Goal: Transaction & Acquisition: Purchase product/service

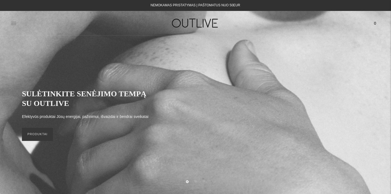
click at [14, 25] on icon at bounding box center [13, 23] width 5 height 5
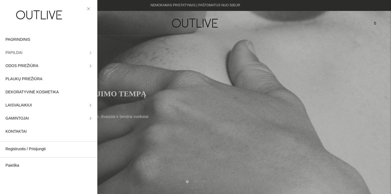
click at [20, 55] on span "PAPILDAI" at bounding box center [13, 53] width 17 height 7
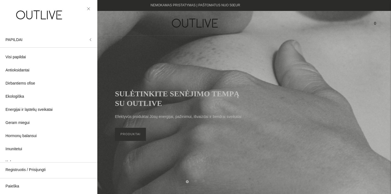
click at [90, 6] on link at bounding box center [88, 8] width 7 height 7
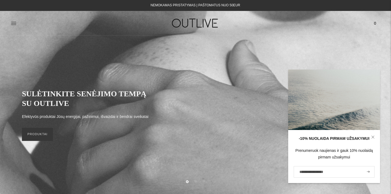
click at [94, 28] on div at bounding box center [72, 23] width 123 height 19
click at [90, 35] on div "PAGRINDINIS PAPILDAI Visi papildai Antioksidantai Dirbantiems ofise Ekologiška …" at bounding box center [195, 23] width 391 height 25
click at [89, 31] on div at bounding box center [72, 23] width 123 height 19
click at [77, 25] on div at bounding box center [72, 23] width 123 height 19
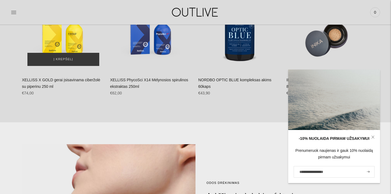
scroll to position [279, 0]
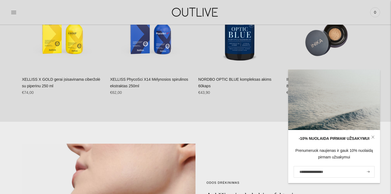
click at [374, 136] on link at bounding box center [372, 137] width 14 height 14
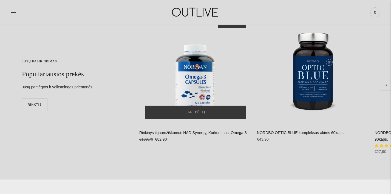
scroll to position [1332, 0]
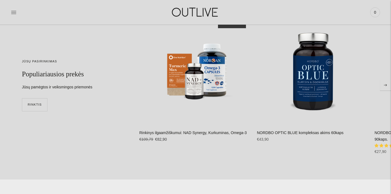
click at [384, 84] on icon "Move to next carousel slide" at bounding box center [385, 85] width 3 height 2
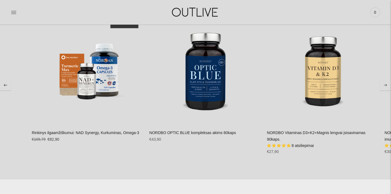
click at [384, 84] on icon "Move to next carousel slide" at bounding box center [385, 85] width 3 height 2
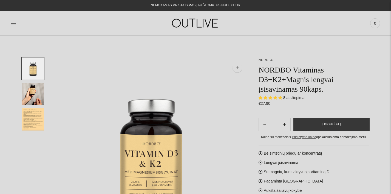
select select "**********"
click at [315, 124] on button "Į krepšelį" at bounding box center [331, 124] width 76 height 13
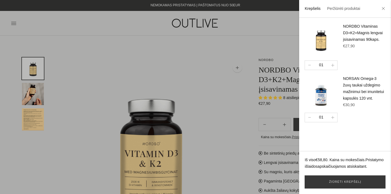
click at [210, 124] on div at bounding box center [195, 97] width 391 height 194
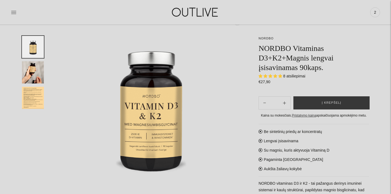
scroll to position [47, 0]
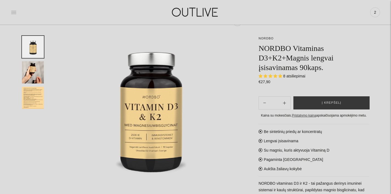
click at [13, 11] on icon at bounding box center [13, 12] width 5 height 3
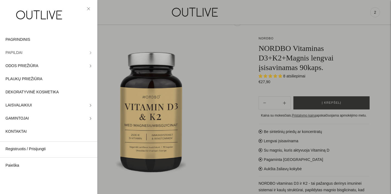
click at [29, 55] on link "PAPILDAI" at bounding box center [48, 52] width 97 height 13
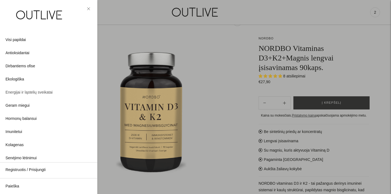
scroll to position [20, 0]
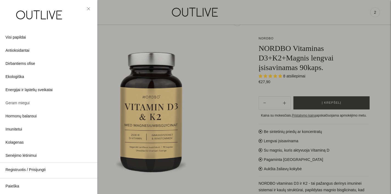
click at [25, 103] on span "Geram miegui" at bounding box center [17, 103] width 24 height 7
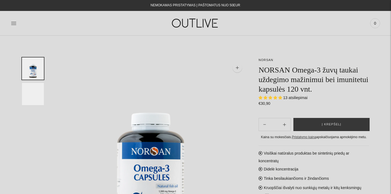
select select "**********"
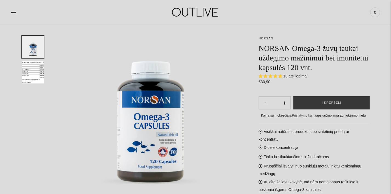
scroll to position [53, 0]
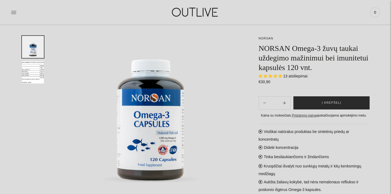
click at [323, 101] on span "Į krepšelį" at bounding box center [331, 102] width 19 height 5
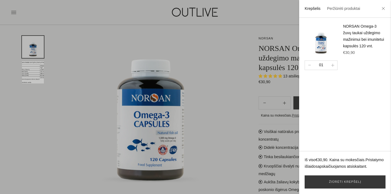
click at [221, 84] on div at bounding box center [195, 97] width 391 height 194
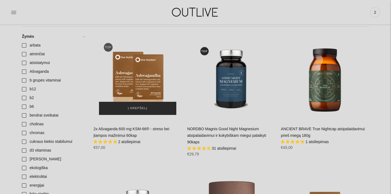
scroll to position [206, 0]
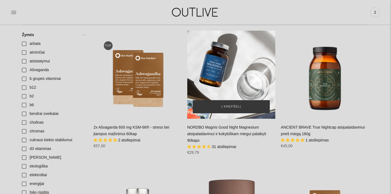
click at [228, 78] on div "NORDBO Magnis Good Night Magnesium atsipalaidavimui ir kokybiškam miegui palaik…" at bounding box center [231, 75] width 88 height 88
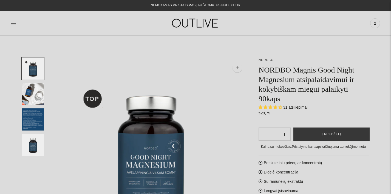
select select "**********"
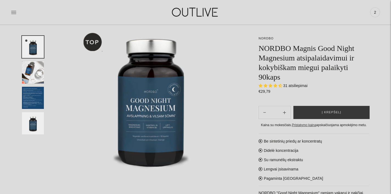
scroll to position [56, 0]
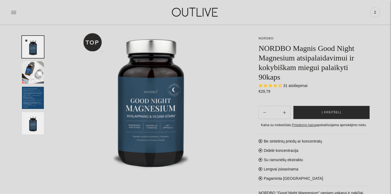
click at [333, 111] on span "Į krepšelį" at bounding box center [331, 112] width 19 height 5
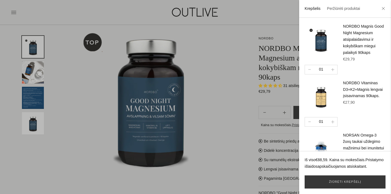
click at [98, 168] on div at bounding box center [195, 97] width 391 height 194
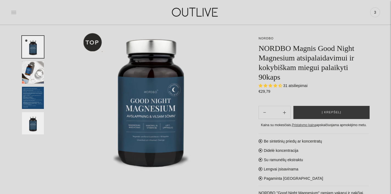
click at [15, 13] on icon at bounding box center [13, 12] width 5 height 5
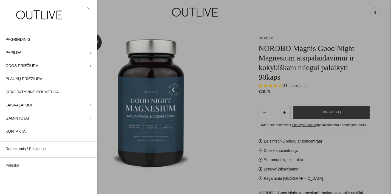
click at [15, 162] on link "Paieška" at bounding box center [48, 165] width 97 height 13
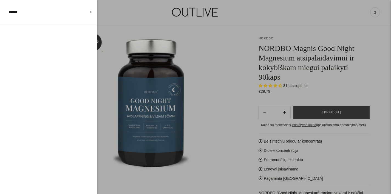
type input "******"
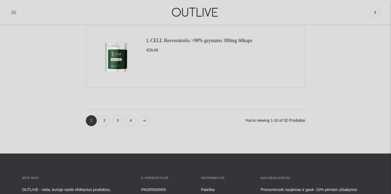
scroll to position [674, 0]
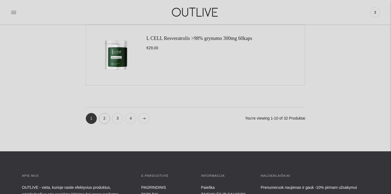
click at [104, 119] on link "2" at bounding box center [104, 118] width 11 height 11
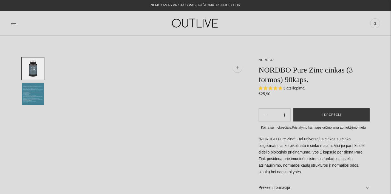
select select "**********"
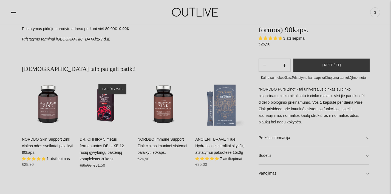
scroll to position [292, 0]
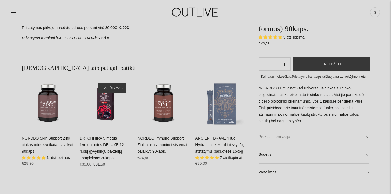
click at [281, 137] on link "Prekės informacija" at bounding box center [313, 137] width 110 height 18
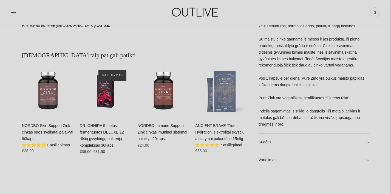
scroll to position [341, 0]
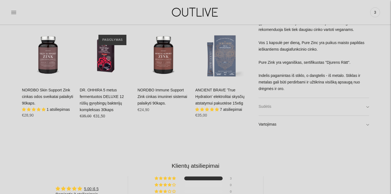
click at [275, 109] on link "Sudėtis" at bounding box center [313, 107] width 110 height 18
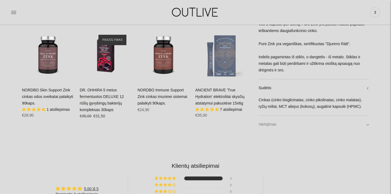
click at [270, 122] on link "Vartojimas" at bounding box center [313, 125] width 110 height 18
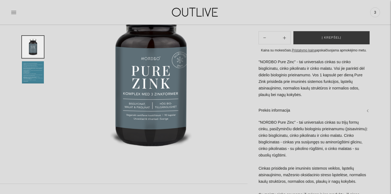
scroll to position [78, 0]
click at [34, 75] on img "Translation missing: en.general.accessibility.image_thumbail" at bounding box center [33, 72] width 22 height 22
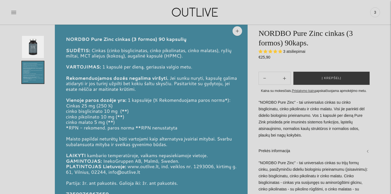
scroll to position [37, 0]
click at [266, 50] on span "5.00 stars" at bounding box center [265, 52] width 5 height 4
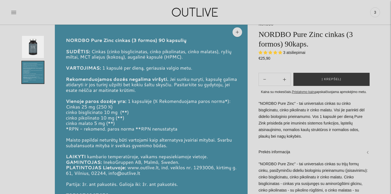
scroll to position [6, 0]
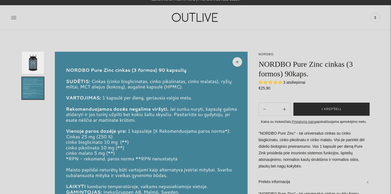
click at [320, 108] on button "Į krepšelį" at bounding box center [331, 109] width 76 height 13
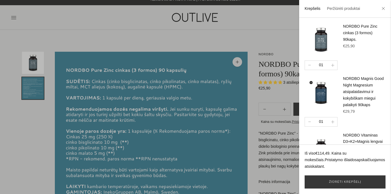
click at [273, 29] on div at bounding box center [195, 97] width 391 height 194
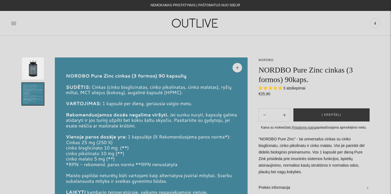
scroll to position [0, 0]
click at [374, 23] on span "4" at bounding box center [375, 23] width 8 height 8
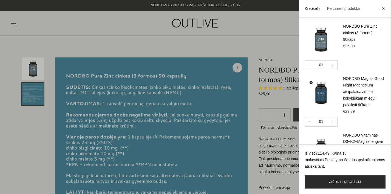
click at [330, 181] on link "Žiūrėti krepšelį" at bounding box center [344, 182] width 81 height 13
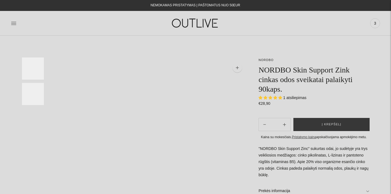
select select "**********"
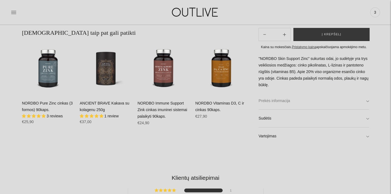
scroll to position [328, 0]
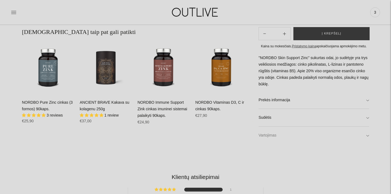
click at [320, 136] on link "Vartojimas" at bounding box center [313, 136] width 110 height 18
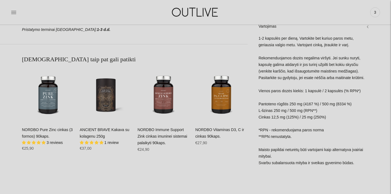
scroll to position [301, 0]
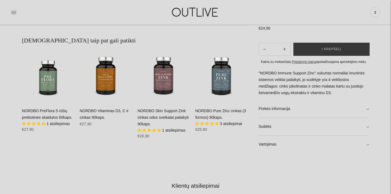
scroll to position [321, 0]
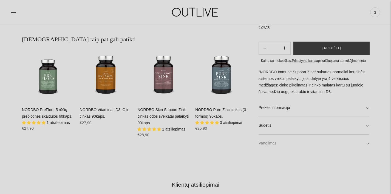
click at [310, 144] on link "Vartojimas" at bounding box center [313, 144] width 110 height 18
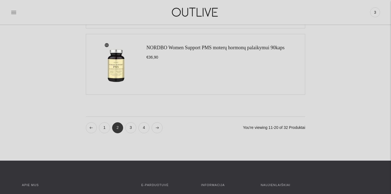
scroll to position [667, 0]
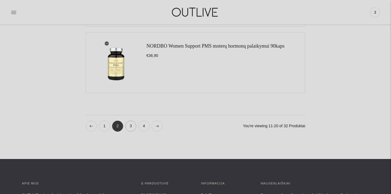
click at [133, 127] on link "3" at bounding box center [130, 126] width 11 height 11
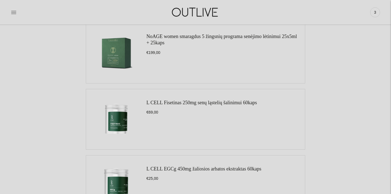
scroll to position [151, 0]
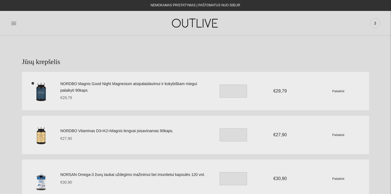
scroll to position [54, 0]
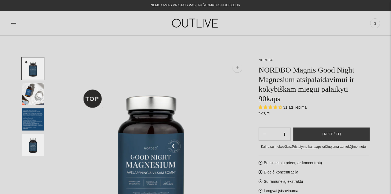
select select "**********"
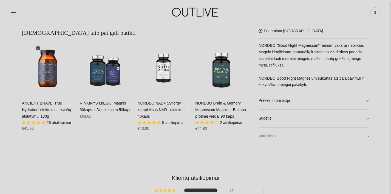
scroll to position [328, 0]
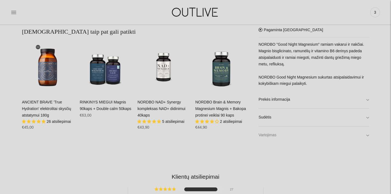
click at [314, 135] on link "Vartojimas" at bounding box center [313, 136] width 110 height 18
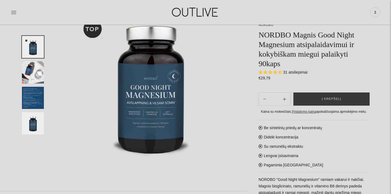
scroll to position [70, 0]
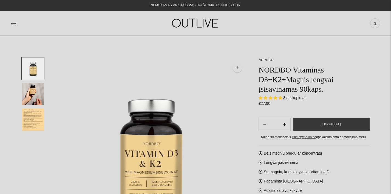
select select "**********"
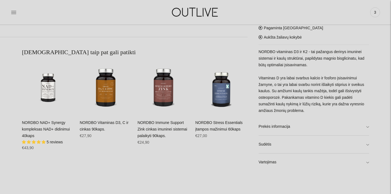
scroll to position [310, 0]
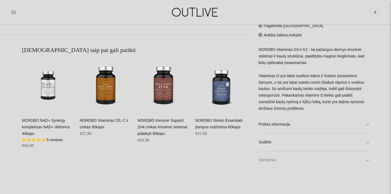
click at [275, 157] on link "Vartojimas" at bounding box center [313, 160] width 110 height 18
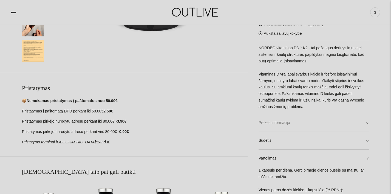
scroll to position [177, 0]
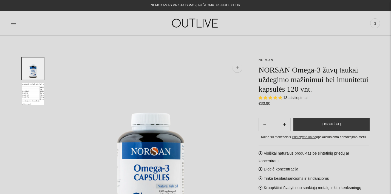
select select "**********"
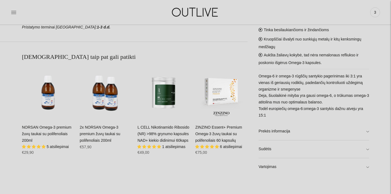
scroll to position [322, 0]
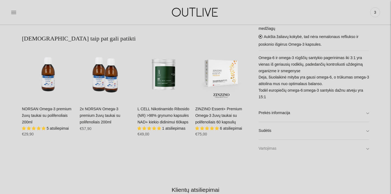
click at [266, 147] on link "Vartojimas" at bounding box center [313, 149] width 110 height 18
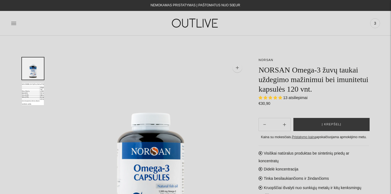
scroll to position [0, 0]
click at [378, 23] on span "3" at bounding box center [375, 23] width 8 height 8
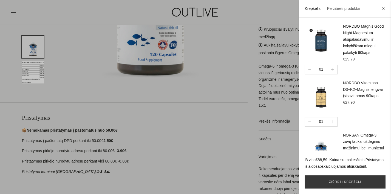
click at [243, 89] on div at bounding box center [195, 97] width 391 height 194
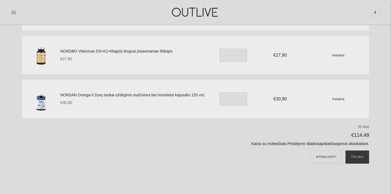
scroll to position [142, 0]
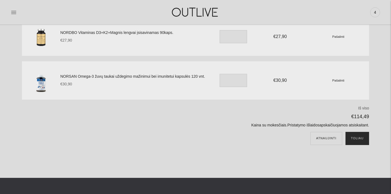
click at [362, 137] on button "Toliau" at bounding box center [357, 138] width 24 height 13
